Goal: Transaction & Acquisition: Obtain resource

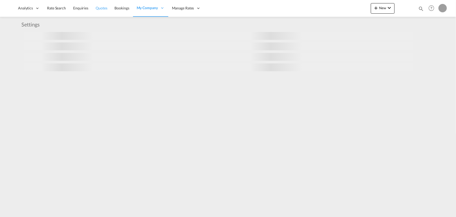
click at [106, 8] on ul "Analytics Reports Dashboard Rate Search Enquiries Quotes" at bounding box center [109, 8] width 190 height 17
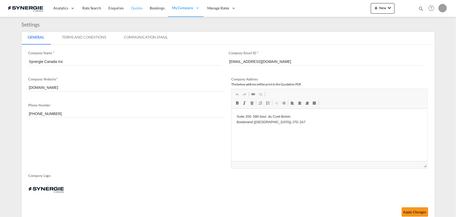
click at [139, 8] on span "Quotes" at bounding box center [137, 8] width 12 height 4
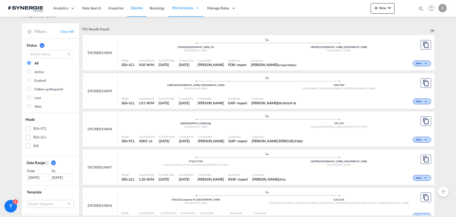
scroll to position [24, 0]
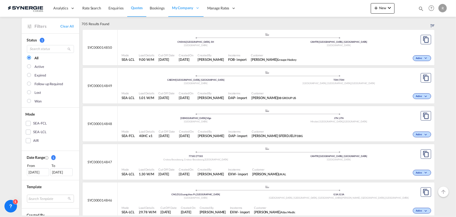
click at [235, 95] on div "DAP" at bounding box center [231, 97] width 7 height 5
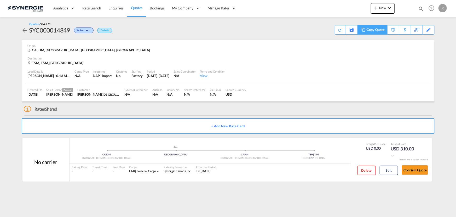
click at [368, 30] on div "Copy Quote" at bounding box center [376, 29] width 18 height 9
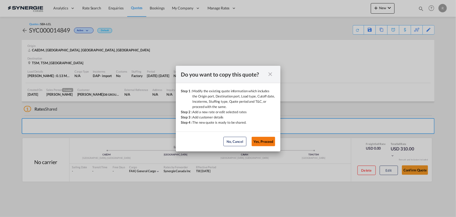
click at [264, 138] on button "Yes, Proceed" at bounding box center [264, 141] width 24 height 9
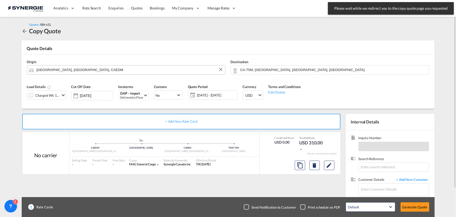
click at [93, 69] on input "[GEOGRAPHIC_DATA], [GEOGRAPHIC_DATA], CAEDM" at bounding box center [130, 69] width 186 height 9
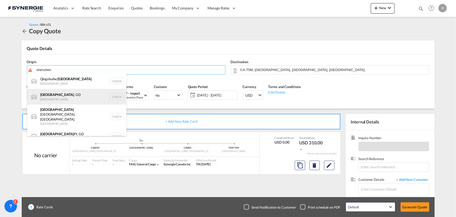
click at [45, 98] on div "[GEOGRAPHIC_DATA] , GD [GEOGRAPHIC_DATA] CNSZX" at bounding box center [76, 97] width 99 height 16
type input "[GEOGRAPHIC_DATA], GD, CNSZX"
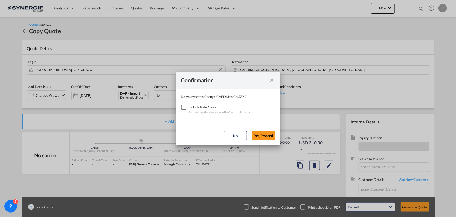
click at [183, 107] on div "Checkbox No Ink" at bounding box center [183, 106] width 5 height 5
click at [274, 139] on button "Yes,Proceed" at bounding box center [263, 135] width 23 height 9
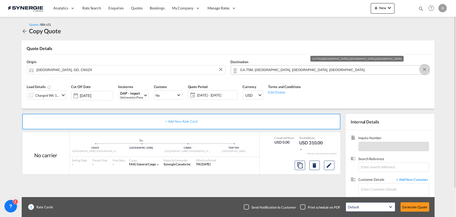
click at [425, 70] on button "Clear Input" at bounding box center [425, 69] width 8 height 8
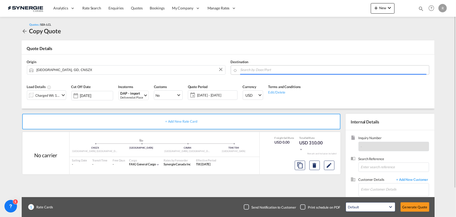
click at [398, 69] on input "Search by Door/Port" at bounding box center [334, 69] width 186 height 9
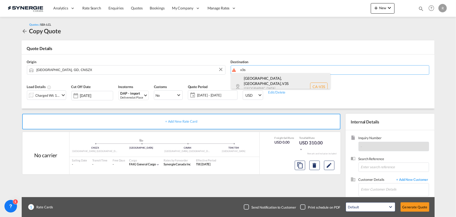
click at [260, 81] on div "[GEOGRAPHIC_DATA], [GEOGRAPHIC_DATA] , V3S [GEOGRAPHIC_DATA] ... [GEOGRAPHIC_DA…" at bounding box center [280, 86] width 99 height 27
type input "CA-V3S, [GEOGRAPHIC_DATA], [GEOGRAPHIC_DATA], [GEOGRAPHIC_DATA] ..."
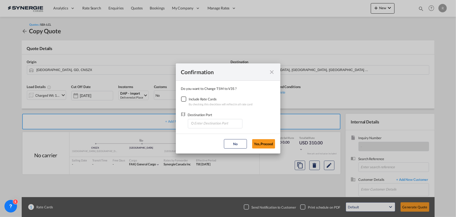
click at [183, 99] on div "Checkbox No Ink" at bounding box center [183, 98] width 5 height 5
click at [218, 126] on input "Enter Destination Port" at bounding box center [217, 123] width 52 height 8
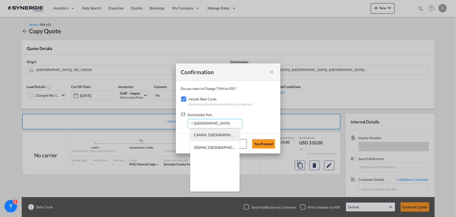
click at [203, 133] on span "CAVAN, [GEOGRAPHIC_DATA], [GEOGRAPHIC_DATA], [GEOGRAPHIC_DATA], [GEOGRAPHIC_DAT…" at bounding box center [296, 134] width 205 height 4
type input "CAVAN, [GEOGRAPHIC_DATA], [GEOGRAPHIC_DATA], [GEOGRAPHIC_DATA], [GEOGRAPHIC_DAT…"
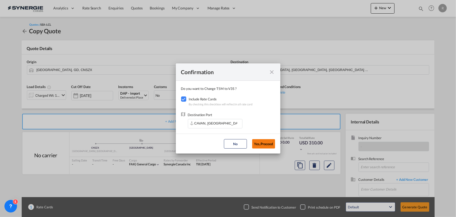
click at [267, 145] on button "Yes,Proceed" at bounding box center [263, 143] width 23 height 9
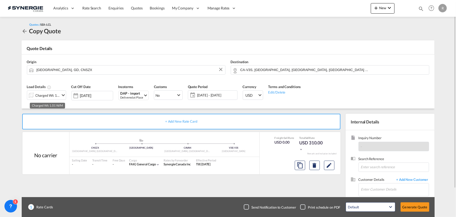
click at [56, 94] on div "Charged Wt: 1.01 W/M" at bounding box center [48, 95] width 25 height 7
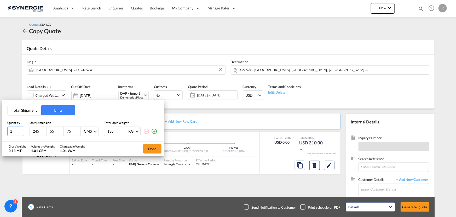
drag, startPoint x: 12, startPoint y: 130, endPoint x: -27, endPoint y: 125, distance: 38.6
click at [0, 125] on html "Analytics Reports Dashboard Rate Search Enquiries Quotes" at bounding box center [228, 108] width 456 height 217
type input "3"
type input "2"
drag, startPoint x: 39, startPoint y: 129, endPoint x: 23, endPoint y: 128, distance: 16.5
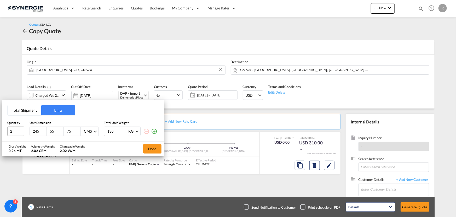
click at [23, 128] on div "2 245 55 75 CMS CMS Inches 130 KG KG LB" at bounding box center [83, 130] width 152 height 9
type input "120"
type input "100"
type input "218"
type input "445"
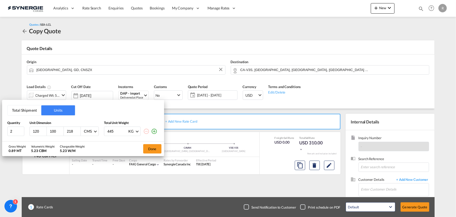
click at [155, 131] on md-icon "icon-plus-circle-outline" at bounding box center [154, 131] width 6 height 6
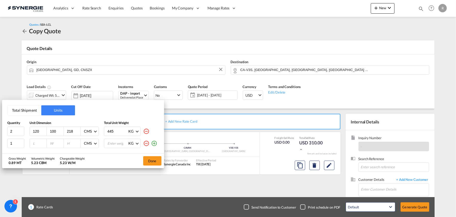
click at [35, 141] on input "number" at bounding box center [39, 143] width 14 height 5
type input "120"
type input "100"
type input "167"
type input "400"
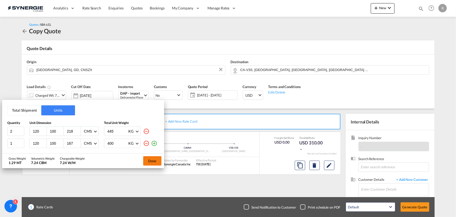
click at [152, 161] on button "Done" at bounding box center [152, 160] width 18 height 9
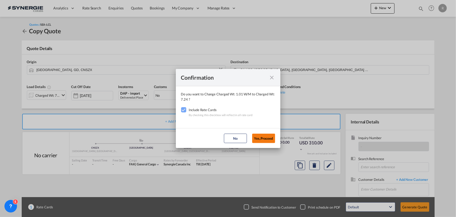
click at [266, 139] on button "Yes,Proceed" at bounding box center [263, 137] width 23 height 9
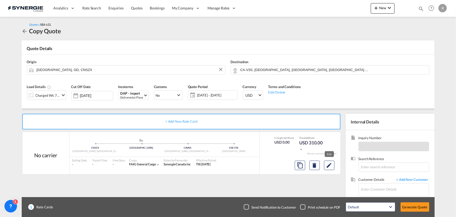
click at [332, 167] on md-icon "Edit" at bounding box center [329, 165] width 6 height 6
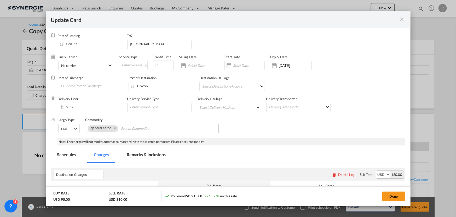
select select "flat"
select select "per_kg"
select select "per_shipment"
select select "per_pallet"
select select "per_bl"
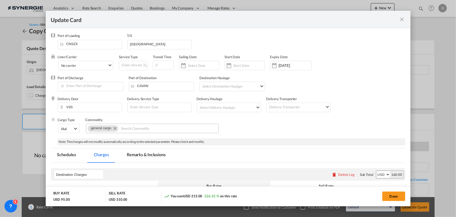
select select "per_bl"
select select "per_shipment"
click at [281, 65] on input "[DATE]" at bounding box center [295, 65] width 33 height 4
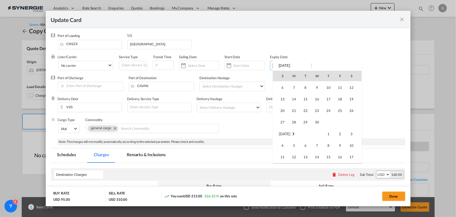
scroll to position [122029, 0]
click at [319, 119] on span "30" at bounding box center [317, 119] width 10 height 10
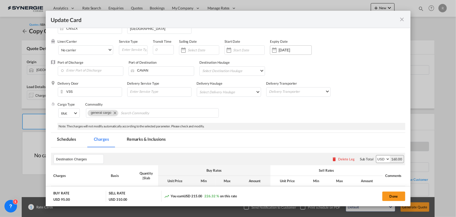
scroll to position [0, 0]
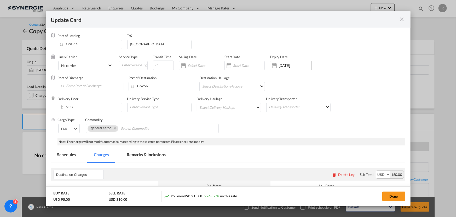
click at [296, 64] on input "[DATE]" at bounding box center [295, 65] width 33 height 4
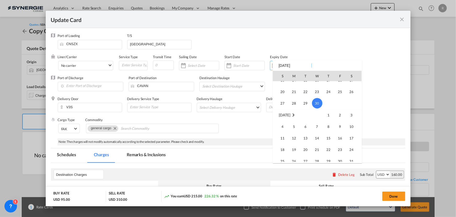
scroll to position [122051, 0]
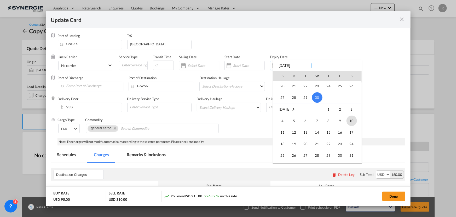
click at [349, 120] on span "10" at bounding box center [352, 120] width 10 height 10
type input "[DATE]"
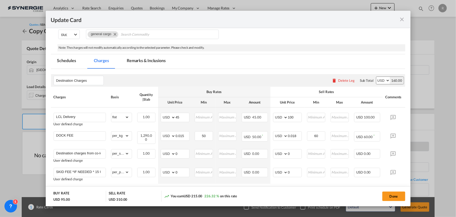
scroll to position [95, 0]
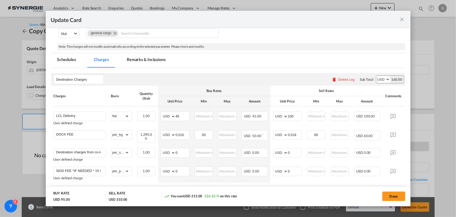
click at [138, 62] on md-tab-item "Remarks & Inclusions" at bounding box center [147, 60] width 52 height 14
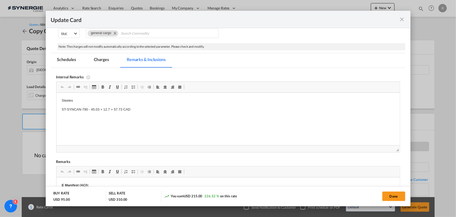
scroll to position [0, 0]
drag, startPoint x: 59, startPoint y: 100, endPoint x: 141, endPoint y: 111, distance: 83.1
click at [229, 99] on p "[PERSON_NAME] [URL][DOMAIN_NAME]" at bounding box center [227, 100] width 333 height 5
drag, startPoint x: 100, startPoint y: 61, endPoint x: 103, endPoint y: 63, distance: 2.8
click at [100, 61] on md-tab-item "Charges" at bounding box center [102, 60] width 28 height 14
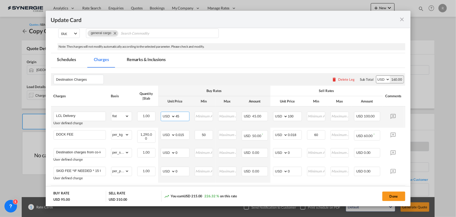
drag, startPoint x: 182, startPoint y: 115, endPoint x: 157, endPoint y: 111, distance: 24.9
click at [157, 111] on tr "LCL Delivery User defined charge Please Enter Already Exists gross_weight volum…" at bounding box center [236, 116] width 371 height 21
type input "133"
click at [94, 116] on input "LCL Delivery" at bounding box center [80, 116] width 49 height 8
type input "LCL Delivery ( resident area)"
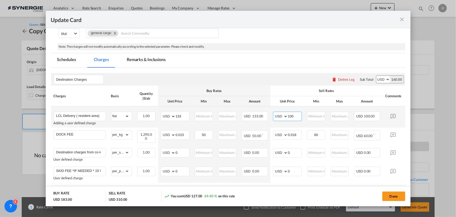
drag, startPoint x: 298, startPoint y: 114, endPoint x: 272, endPoint y: 115, distance: 26.4
click at [272, 115] on td "AED AFN ALL AMD ANG AOA ARS AUD AWG AZN BAM BBD BDT BGN BHD BIF BMD BND [PERSON…" at bounding box center [288, 116] width 34 height 21
type input "230"
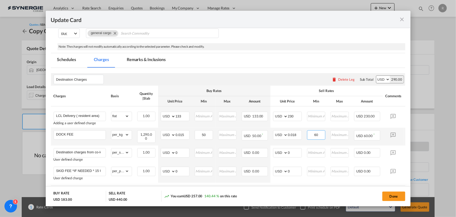
drag, startPoint x: 321, startPoint y: 134, endPoint x: 304, endPoint y: 133, distance: 17.3
click at [304, 133] on tr "DOCK FEE Please Enter Already Exists gross_weight volumetric_weight per_shipmen…" at bounding box center [236, 136] width 371 height 18
type input "65"
click at [122, 136] on select "gross_weight volumetric_weight per_shipment per_bl per_km per_hawb per_kg flat …" at bounding box center [120, 134] width 18 height 8
select select "per_shipment"
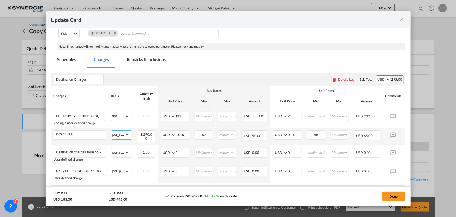
click at [111, 130] on select "gross_weight volumetric_weight per_shipment per_bl per_km per_hawb per_kg flat …" at bounding box center [120, 134] width 18 height 8
drag, startPoint x: 211, startPoint y: 135, endPoint x: 197, endPoint y: 132, distance: 14.2
click at [197, 132] on input "50" at bounding box center [204, 134] width 18 height 8
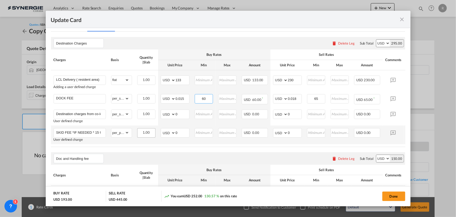
scroll to position [143, 0]
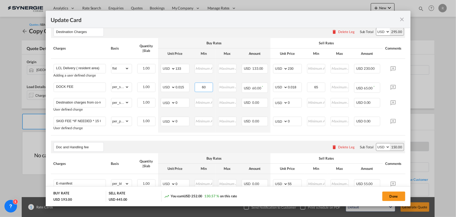
type input "60"
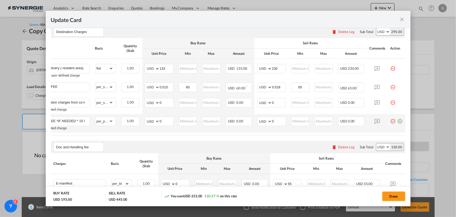
scroll to position [0, 18]
click at [391, 121] on md-icon "icon-minus-circle-outline red-400-fg pt-7" at bounding box center [393, 118] width 5 height 5
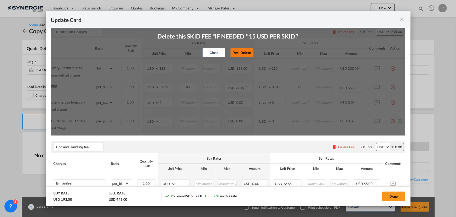
click at [246, 55] on button "Yes, Delete" at bounding box center [242, 52] width 23 height 9
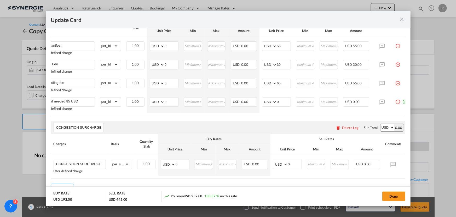
scroll to position [0, 19]
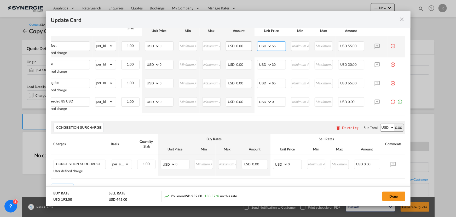
drag, startPoint x: 280, startPoint y: 47, endPoint x: 243, endPoint y: 42, distance: 37.2
click at [243, 42] on tr "E-manifest User defined charge Please Enter Already Exists gross_weight volumet…" at bounding box center [220, 46] width 371 height 21
click at [391, 47] on md-icon "icon-minus-circle-outline red-400-fg pt-7" at bounding box center [393, 43] width 5 height 5
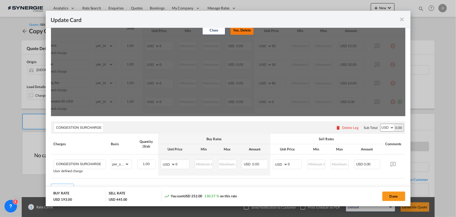
click at [244, 31] on button "Yes, Delete" at bounding box center [242, 29] width 23 height 9
type input "Doc Fee"
type input "30"
type input "Handling fee"
type input "65"
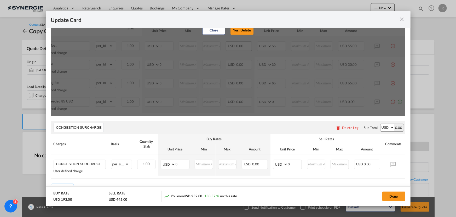
type input "ISF if needed 85 USD"
type input "0"
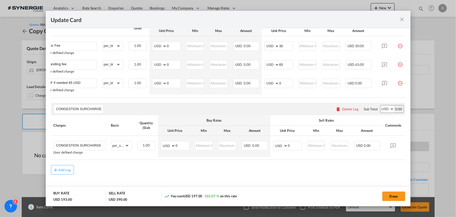
scroll to position [0, 0]
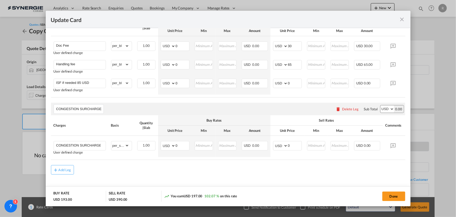
click at [348, 110] on div "Delete Leg" at bounding box center [351, 109] width 16 height 4
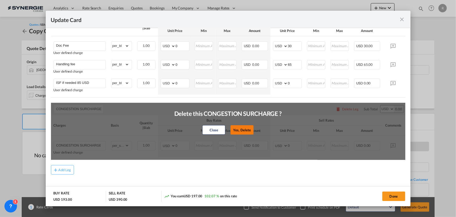
click at [246, 131] on button "Yes, Delete" at bounding box center [242, 129] width 23 height 9
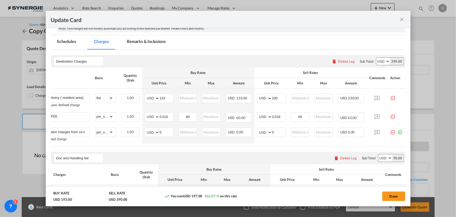
scroll to position [112, 0]
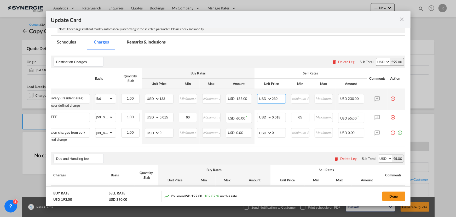
click at [279, 98] on input "230" at bounding box center [279, 98] width 14 height 8
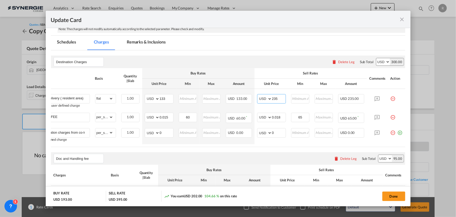
type input "235"
click at [149, 42] on md-tab-item "Remarks & Inclusions" at bounding box center [147, 43] width 52 height 14
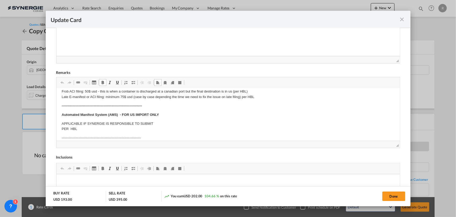
scroll to position [47, 0]
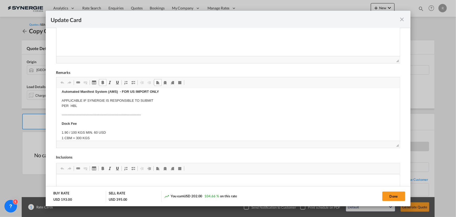
click at [96, 130] on p "1.90 / 100 KGS MIN. 60 USD 1 CBM = 300 KGS *CHARGED PER HBL*" at bounding box center [227, 138] width 333 height 16
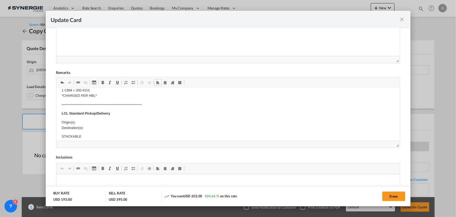
scroll to position [95, 0]
click at [88, 126] on p "Origin(s): Destination(s):" at bounding box center [227, 125] width 333 height 11
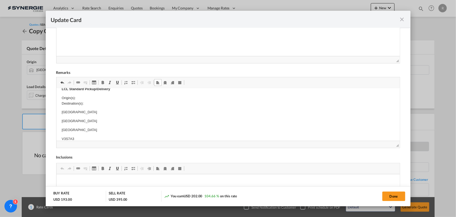
click at [92, 104] on p "Origin(s): Destination(s):" at bounding box center [227, 100] width 333 height 11
click at [97, 103] on p "Origin(s): Destination(s): [GEOGRAPHIC_DATA]" at bounding box center [227, 100] width 333 height 11
click at [130, 104] on p "Origin(s): Destination(s): [GEOGRAPHIC_DATA] [GEOGRAPHIC_DATA]" at bounding box center [227, 100] width 333 height 11
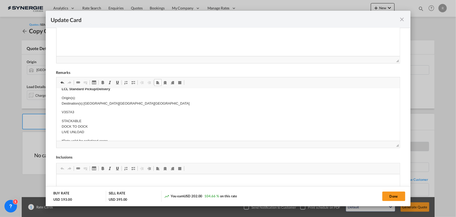
click at [150, 102] on p "Origin(s): Destination(s): [GEOGRAPHIC_DATA] [GEOGRAPHIC_DATA] [GEOGRAPHIC_DATA]" at bounding box center [227, 100] width 333 height 11
click at [140, 105] on p "Origin(s): Destination(s): [GEOGRAPHIC_DATA] [GEOGRAPHIC_DATA] [GEOGRAPHIC_DATA…" at bounding box center [227, 100] width 333 height 11
click at [94, 95] on body "E Manifest (ACI): Applicable if Synergie is responsible to submit Per E-manifes…" at bounding box center [227, 137] width 333 height 326
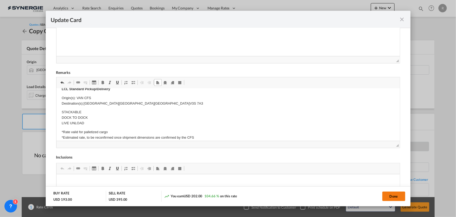
click at [397, 195] on button "Done" at bounding box center [394, 195] width 23 height 9
type input "[DATE]"
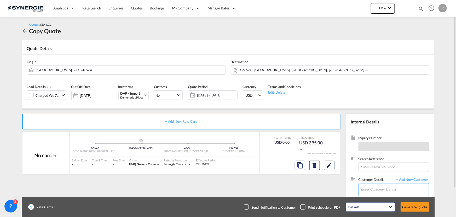
click at [377, 186] on input "Enter Customer Details" at bounding box center [396, 189] width 68 height 12
paste input "[EMAIL_ADDRESS][DOMAIN_NAME]"
type input "[EMAIL_ADDRESS][DOMAIN_NAME]"
click at [330, 165] on md-icon "Edit" at bounding box center [329, 165] width 6 height 6
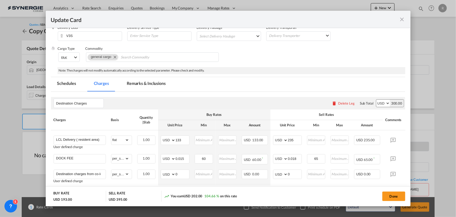
scroll to position [95, 0]
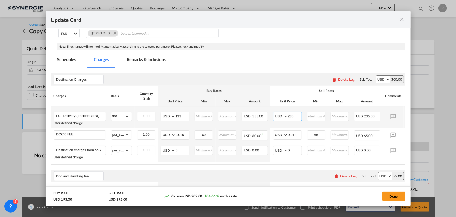
drag, startPoint x: 300, startPoint y: 116, endPoint x: 271, endPoint y: 112, distance: 29.0
click at [271, 112] on td "AED AFN ALL AMD ANG AOA ARS AUD AWG AZN BAM BBD BDT BGN BHD BIF BMD BND [PERSON…" at bounding box center [288, 116] width 34 height 21
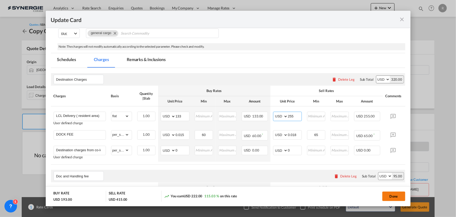
type input "255"
click at [395, 199] on button "Done" at bounding box center [394, 195] width 23 height 9
type input "[DATE]"
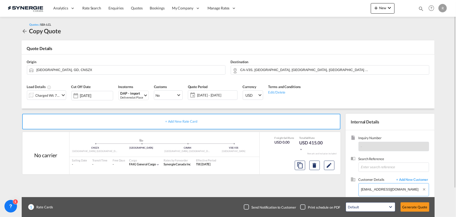
click at [407, 191] on body "Analytics Reports Dashboard Rate Search Enquiries Quotes Bookings" at bounding box center [228, 108] width 456 height 217
click at [401, 188] on input "[EMAIL_ADDRESS][DOMAIN_NAME]" at bounding box center [396, 189] width 68 height 12
click at [351, 174] on div ". . [EMAIL_ADDRESS][DOMAIN_NAME] | Krexi Co" at bounding box center [379, 176] width 99 height 14
type input "Krexi Co, . ., [EMAIL_ADDRESS][DOMAIN_NAME]"
click at [417, 208] on button "Generate Quote" at bounding box center [415, 206] width 29 height 9
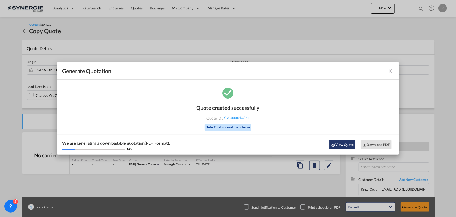
click at [345, 145] on button "View Quote" at bounding box center [343, 144] width 26 height 9
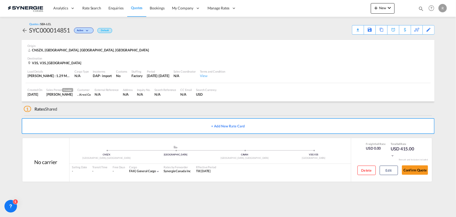
click at [0, 0] on div "Download Quote" at bounding box center [0, 0] width 0 height 0
click at [364, 32] on div "Copy Quote" at bounding box center [373, 29] width 30 height 9
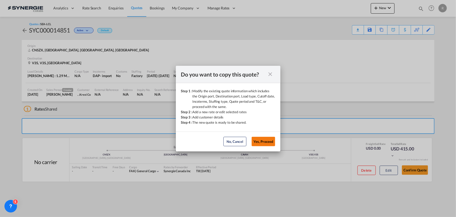
click at [264, 140] on button "Yes, Proceed" at bounding box center [264, 141] width 24 height 9
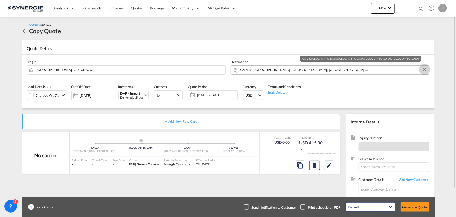
click at [425, 70] on button "Clear Input" at bounding box center [425, 69] width 8 height 8
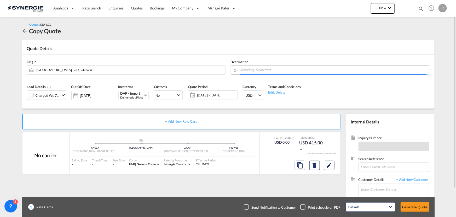
click at [387, 67] on input "Search by Door/Port" at bounding box center [334, 69] width 186 height 9
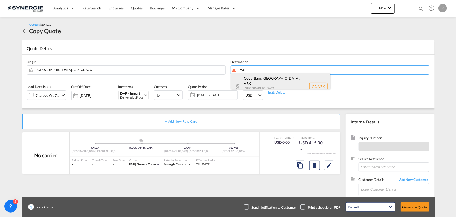
click at [243, 82] on div "Coquitlam, [GEOGRAPHIC_DATA] , V3K [GEOGRAPHIC_DATA] ... [GEOGRAPHIC_DATA] CA-V…" at bounding box center [280, 86] width 99 height 27
type input "CA-V3K, Coquitlam, [GEOGRAPHIC_DATA], [GEOGRAPHIC_DATA] ..."
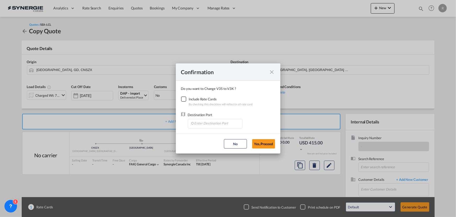
click at [199, 102] on div "By checking this checkbox will reflect in all rate card" at bounding box center [221, 103] width 64 height 5
drag, startPoint x: 184, startPoint y: 100, endPoint x: 200, endPoint y: 108, distance: 18.5
click at [184, 100] on div "Checkbox No Ink" at bounding box center [183, 98] width 5 height 5
click at [213, 126] on input "Enter Destination Port" at bounding box center [217, 123] width 52 height 8
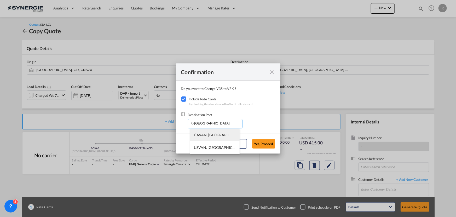
click at [199, 133] on span "CAVAN, [GEOGRAPHIC_DATA], [GEOGRAPHIC_DATA], [GEOGRAPHIC_DATA], [GEOGRAPHIC_DAT…" at bounding box center [296, 134] width 205 height 4
type input "CAVAN, [GEOGRAPHIC_DATA], [GEOGRAPHIC_DATA], [GEOGRAPHIC_DATA], [GEOGRAPHIC_DAT…"
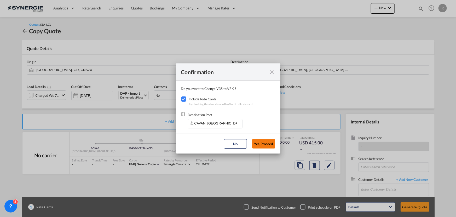
click at [264, 145] on button "Yes,Proceed" at bounding box center [263, 143] width 23 height 9
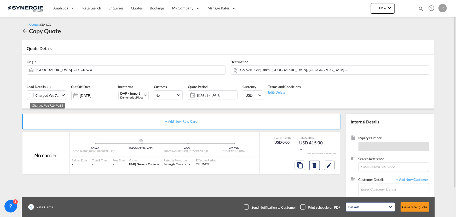
click at [44, 94] on div "Charged Wt: 7.24 W/M" at bounding box center [48, 95] width 25 height 7
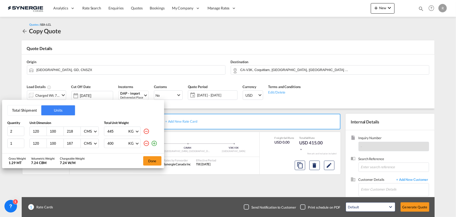
click at [28, 108] on button "Total Shipment" at bounding box center [25, 110] width 34 height 10
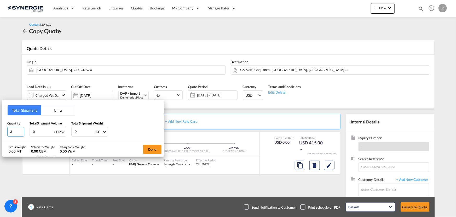
drag, startPoint x: 16, startPoint y: 132, endPoint x: 4, endPoint y: 131, distance: 12.4
click at [4, 131] on div "Total Shipment Units Quantity 3 Total Shipment Volume 0 CBM CBM CFT Total Shipm…" at bounding box center [83, 121] width 162 height 42
type input "5"
type input "1.66"
type input "91"
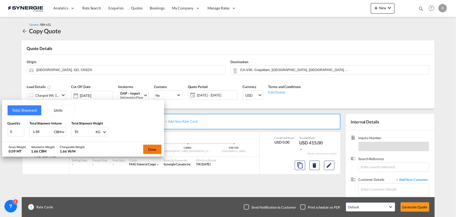
click at [150, 145] on button "Done" at bounding box center [152, 148] width 18 height 9
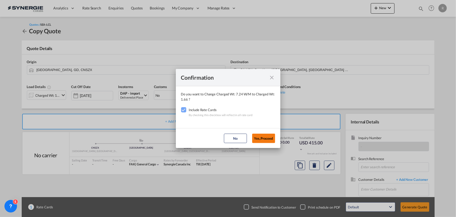
click at [256, 136] on button "Yes,Proceed" at bounding box center [263, 137] width 23 height 9
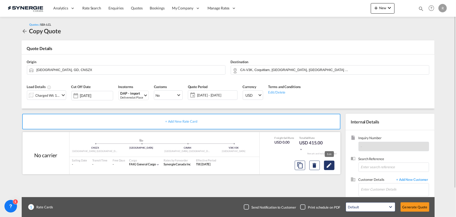
click at [330, 166] on md-icon "Edit" at bounding box center [329, 165] width 6 height 6
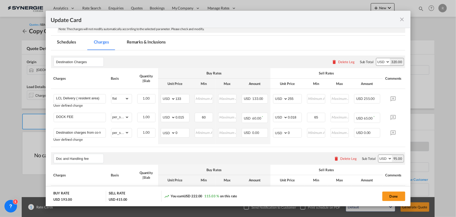
scroll to position [119, 0]
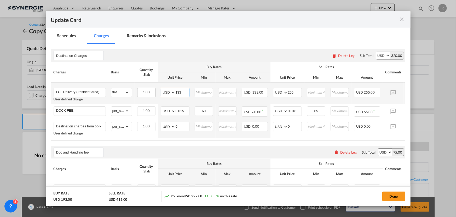
drag, startPoint x: 186, startPoint y: 92, endPoint x: 152, endPoint y: 88, distance: 34.2
click at [152, 88] on tr "LCL Delivery ( resident area) User defined charge Please Enter Already Exists g…" at bounding box center [236, 92] width 371 height 21
type input "69"
drag, startPoint x: 300, startPoint y: 92, endPoint x: 274, endPoint y: 90, distance: 25.4
click at [274, 90] on md-input-container "AED AFN ALL AMD ANG AOA ARS AUD AWG AZN BAM BBD BDT BGN BHD BIF BMD BND [PERSON…" at bounding box center [287, 92] width 29 height 9
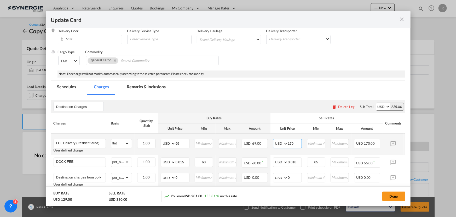
scroll to position [65, 0]
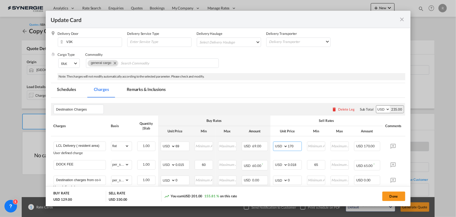
type input "170"
click at [141, 93] on md-tab-item "Remarks & Inclusions" at bounding box center [147, 90] width 52 height 14
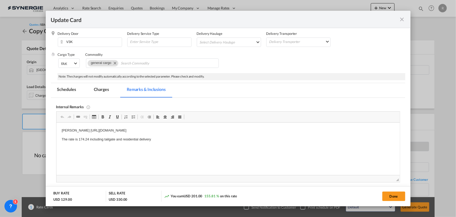
scroll to position [0, 0]
drag, startPoint x: 58, startPoint y: 129, endPoint x: 124, endPoint y: 126, distance: 65.7
click at [124, 126] on html "[PERSON_NAME] [URL][DOMAIN_NAME] The rate is 174.24 including tailgate and resi…" at bounding box center [228, 134] width 344 height 25
click at [104, 126] on html "[PERSON_NAME] [URL][DOMAIN_NAME] The rate is 174.24 including tailgate and resi…" at bounding box center [228, 134] width 344 height 25
drag, startPoint x: 70, startPoint y: 130, endPoint x: 225, endPoint y: 137, distance: 154.7
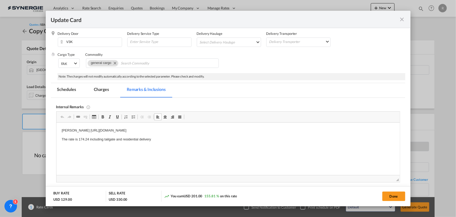
click at [225, 137] on body "[PERSON_NAME] [URL][DOMAIN_NAME] The rate is 174.24 including tailgate and resi…" at bounding box center [227, 135] width 333 height 14
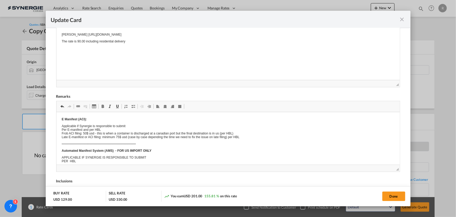
scroll to position [6, 0]
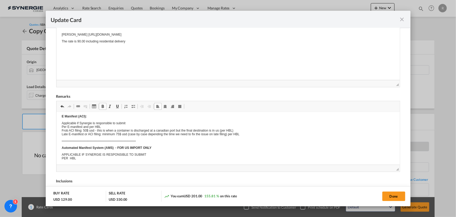
drag, startPoint x: 90, startPoint y: 148, endPoint x: 88, endPoint y: 153, distance: 4.6
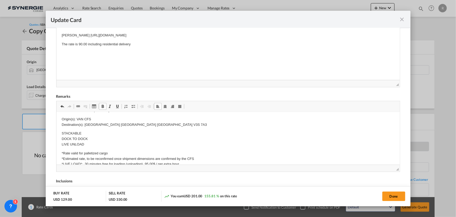
scroll to position [0, 0]
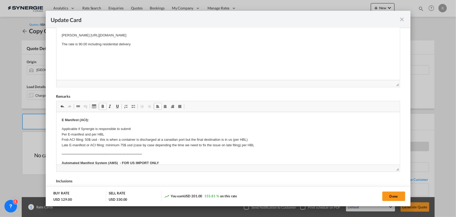
drag, startPoint x: 84, startPoint y: 124, endPoint x: 90, endPoint y: 124, distance: 5.8
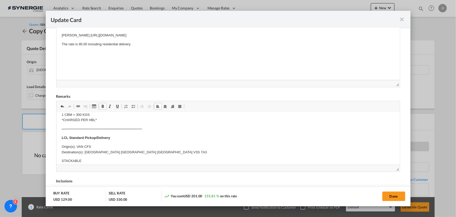
scroll to position [95, 0]
drag, startPoint x: 84, startPoint y: 151, endPoint x: 167, endPoint y: 150, distance: 82.7
click at [167, 150] on p "Origin(s): VAN CFS Destination(s): [GEOGRAPHIC_DATA] [GEOGRAPHIC_DATA] [GEOGRAP…" at bounding box center [227, 148] width 333 height 11
click at [392, 195] on button "Done" at bounding box center [394, 195] width 23 height 9
type input "[DATE]"
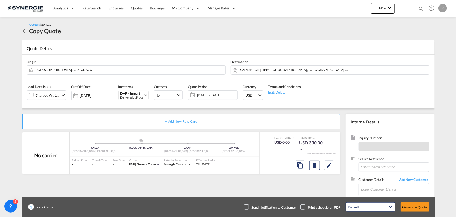
scroll to position [78, 0]
click at [389, 187] on input "Enter Customer Details" at bounding box center [396, 189] width 68 height 12
paste input "[EMAIL_ADDRESS][DOMAIN_NAME]"
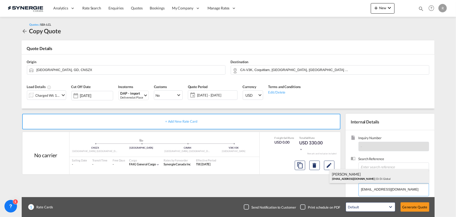
click at [352, 170] on div "[PERSON_NAME] [PERSON_NAME][EMAIL_ADDRESS][DOMAIN_NAME] | Di Di Global" at bounding box center [379, 176] width 99 height 14
type input "Di Di Global, [PERSON_NAME], [EMAIL_ADDRESS][PERSON_NAME][DOMAIN_NAME]"
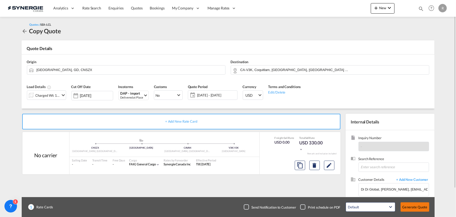
click at [420, 207] on button "Generate Quote" at bounding box center [415, 206] width 29 height 9
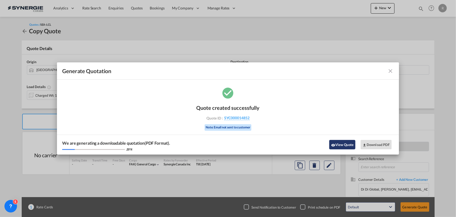
click at [345, 145] on button "View Quote" at bounding box center [343, 144] width 26 height 9
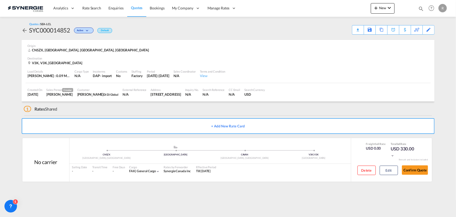
click at [0, 0] on div "Download Quote" at bounding box center [0, 0] width 0 height 0
